Goal: Obtain resource: Download file/media

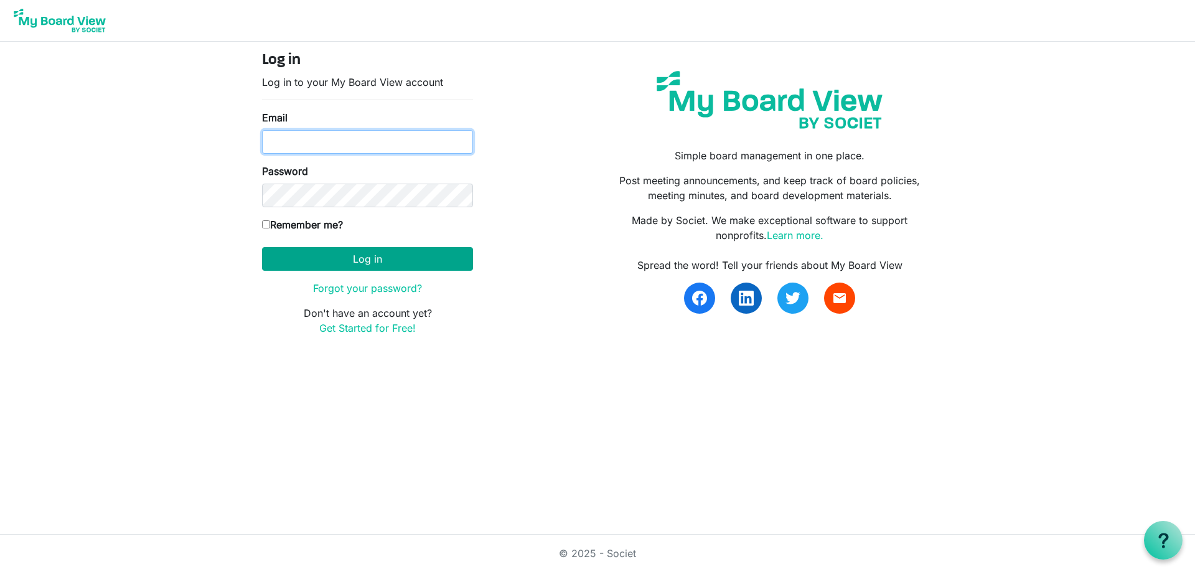
type input "dbernard@shermanchamber.us"
click at [436, 262] on button "Log in" at bounding box center [367, 259] width 211 height 24
click at [369, 258] on button "Log in" at bounding box center [367, 259] width 211 height 24
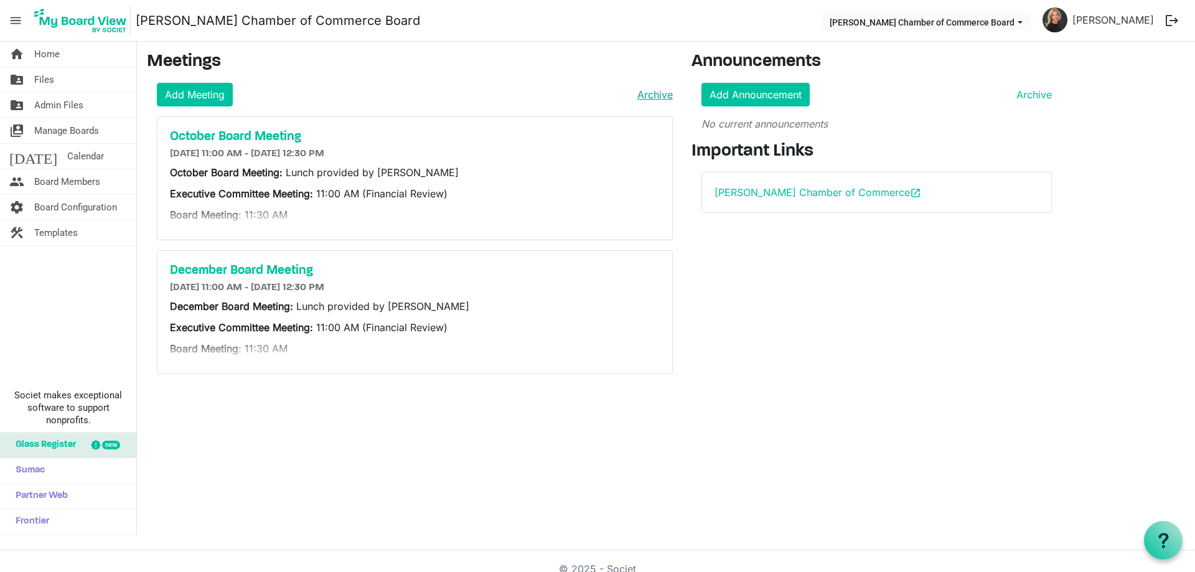
click at [655, 96] on link "Archive" at bounding box center [652, 94] width 40 height 15
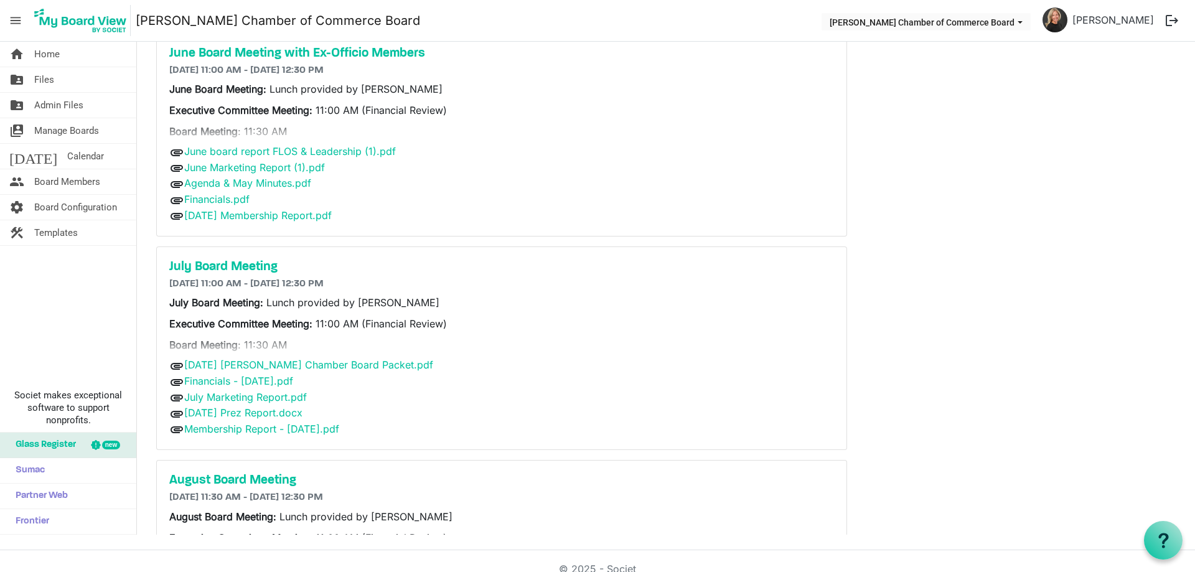
scroll to position [478, 0]
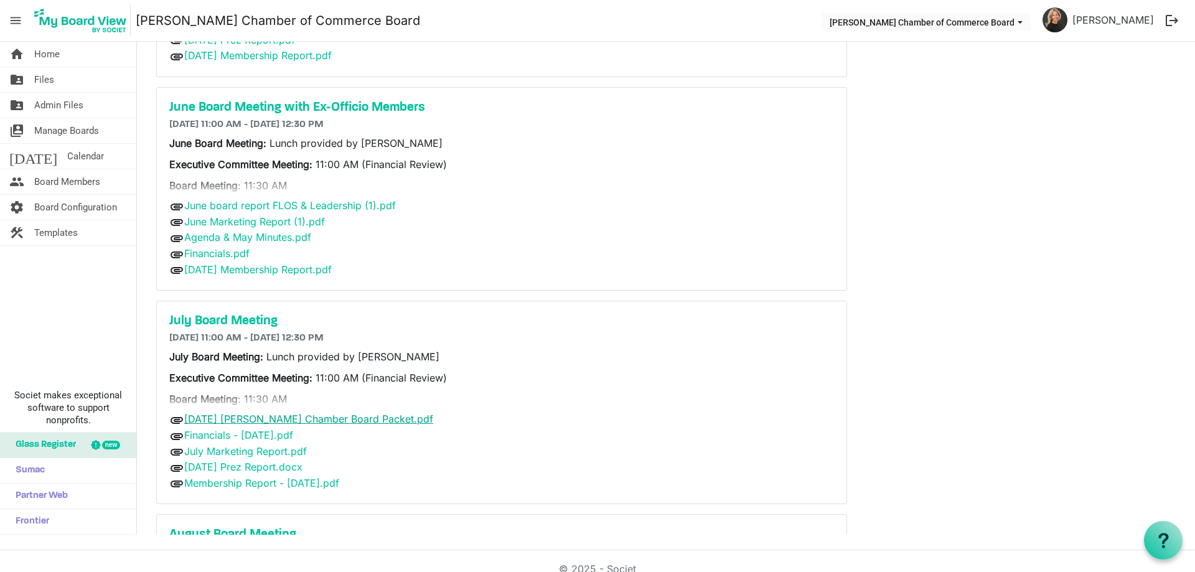
click at [369, 419] on link "7.28.25 Sherman Chamber Board Packet.pdf" at bounding box center [308, 419] width 249 height 12
click at [289, 434] on link "Financials - July 24, 2025.pdf" at bounding box center [238, 435] width 109 height 12
click at [259, 449] on link "July Marketing Report.pdf" at bounding box center [245, 451] width 123 height 12
click at [259, 469] on link "7.28.25 Prez Report.docx" at bounding box center [243, 466] width 118 height 12
click at [190, 483] on link "Membership Report - July 2025.pdf" at bounding box center [261, 483] width 155 height 12
